Goal: Task Accomplishment & Management: Manage account settings

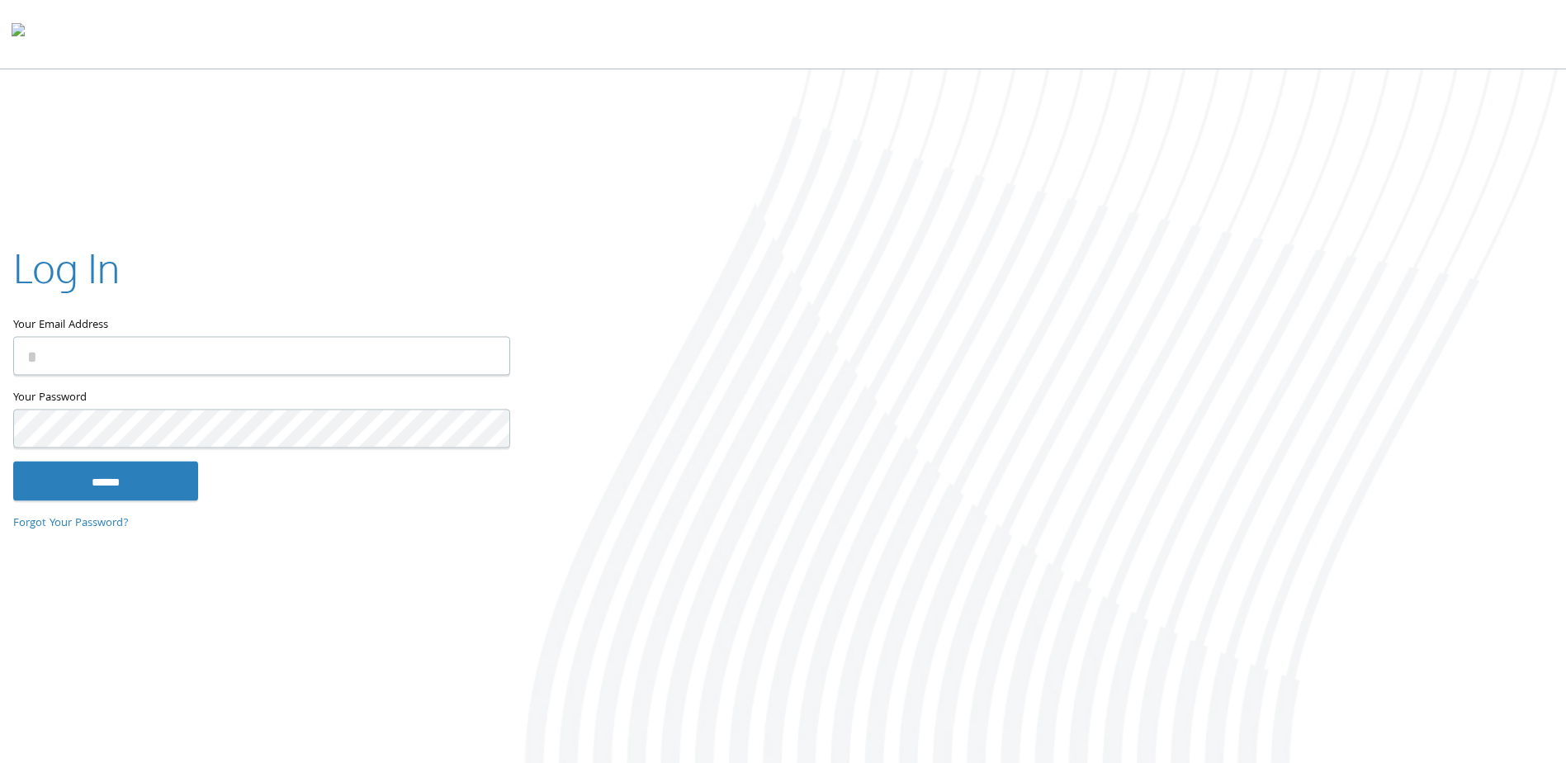
type input "**********"
click at [102, 465] on input "******" at bounding box center [105, 482] width 185 height 40
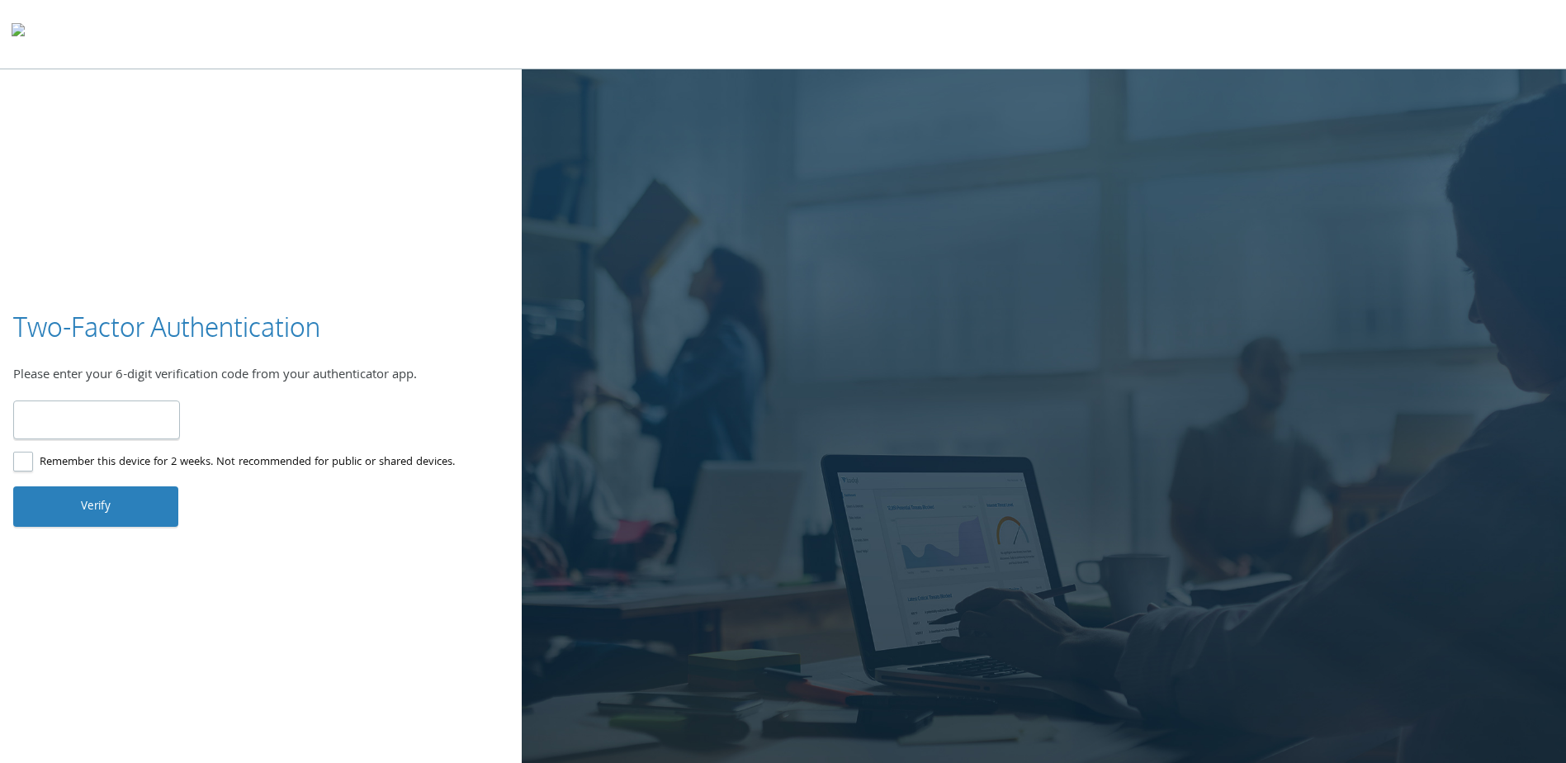
type input "******"
click at [126, 518] on button "Verify" at bounding box center [95, 506] width 165 height 40
